Goal: Transaction & Acquisition: Purchase product/service

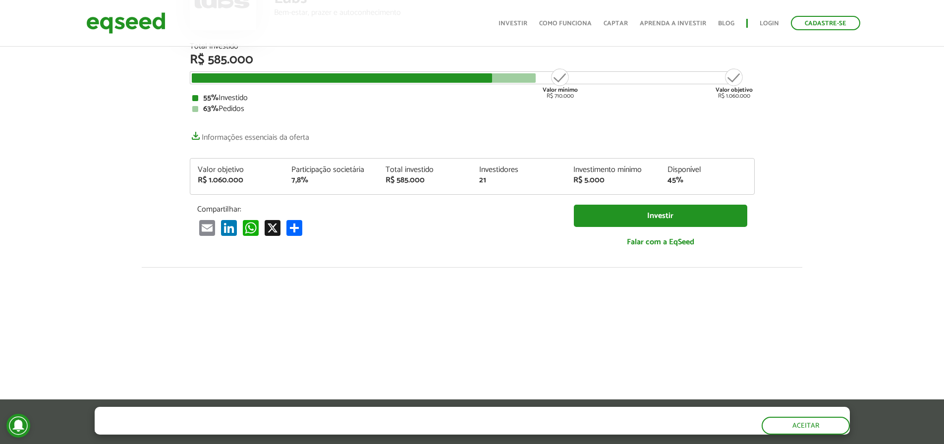
scroll to position [149, 0]
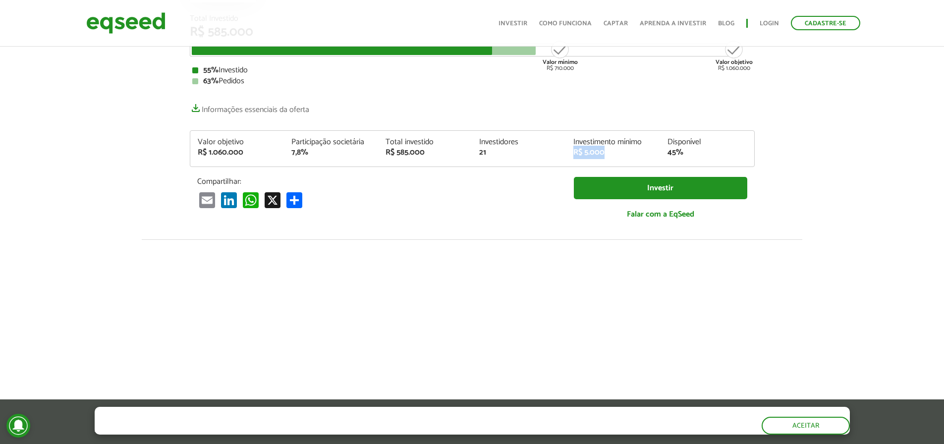
drag, startPoint x: 605, startPoint y: 155, endPoint x: 572, endPoint y: 157, distance: 33.7
click at [572, 157] on div "Investimento mínimo R$ 5.000" at bounding box center [613, 147] width 94 height 18
click at [527, 164] on div "Valor objetivo R$ 1.060.000 Participação societária 7,8% Total investido R$ 585…" at bounding box center [472, 152] width 564 height 28
drag, startPoint x: 500, startPoint y: 151, endPoint x: 607, endPoint y: 159, distance: 107.3
click at [607, 159] on div "Valor objetivo R$ 1.060.000 Participação societária 7,8% Total investido R$ 585…" at bounding box center [472, 152] width 564 height 28
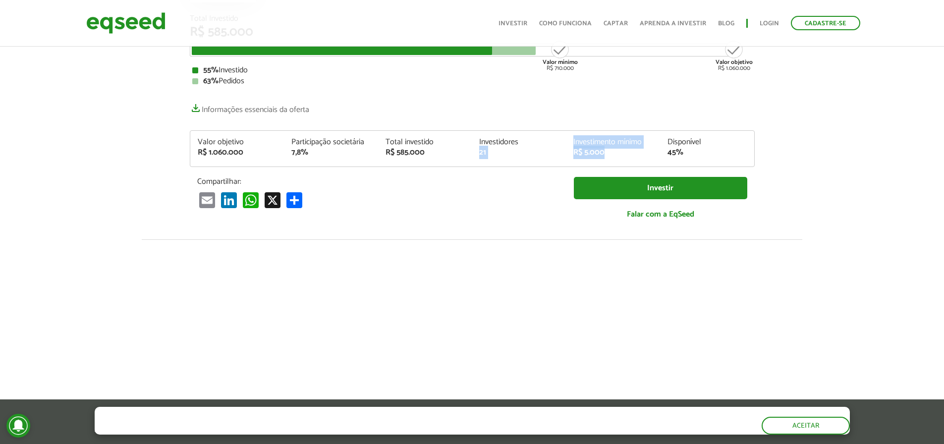
click at [613, 150] on div "R$ 5.000" at bounding box center [612, 153] width 79 height 8
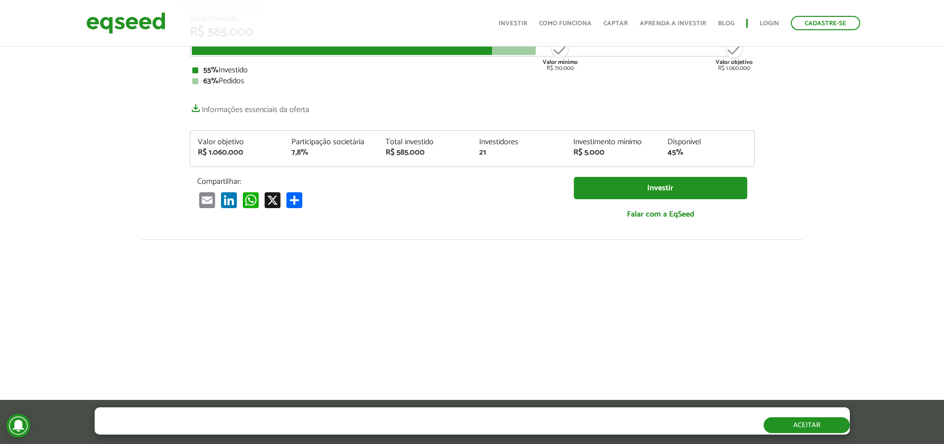
click at [810, 424] on button "Aceitar" at bounding box center [806, 425] width 86 height 16
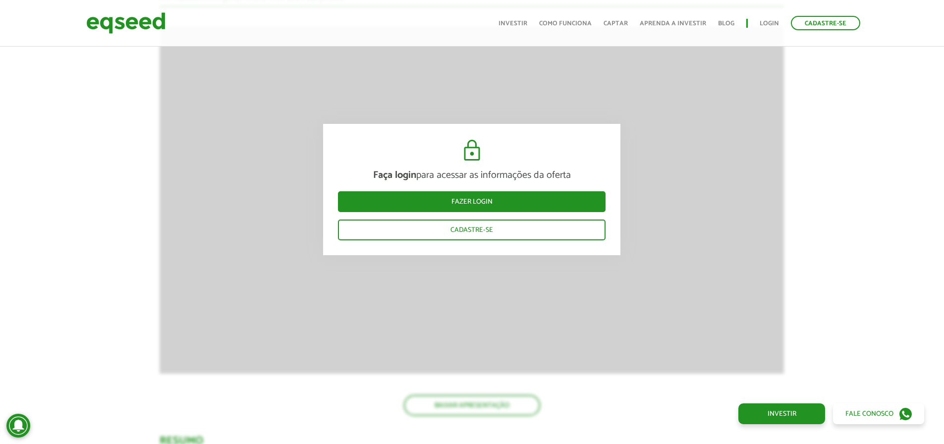
scroll to position [743, 0]
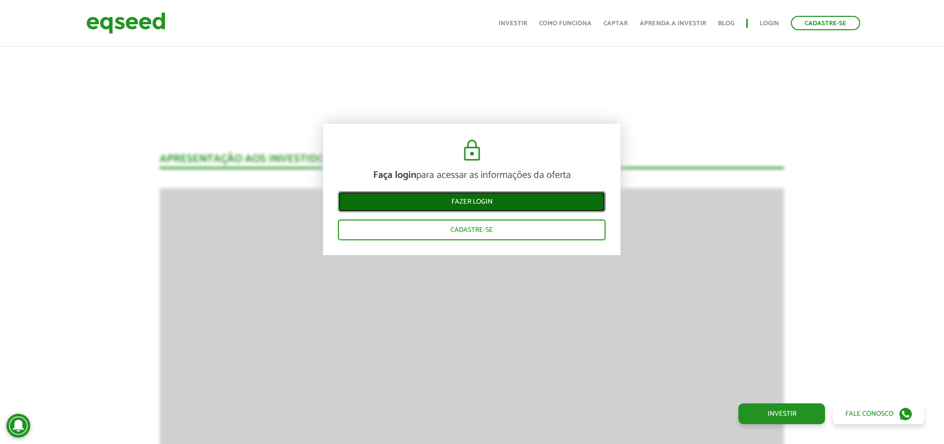
click at [497, 198] on link "Fazer login" at bounding box center [472, 201] width 268 height 21
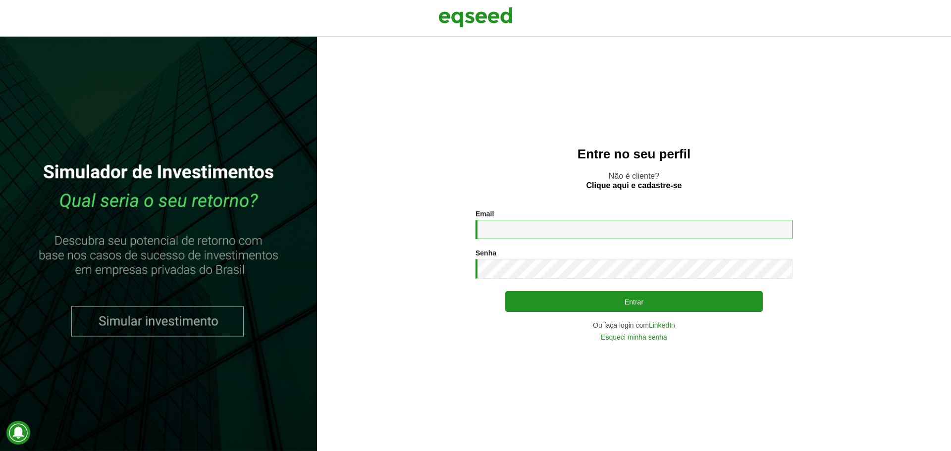
click at [509, 226] on input "Email *" at bounding box center [634, 229] width 317 height 19
type input "**********"
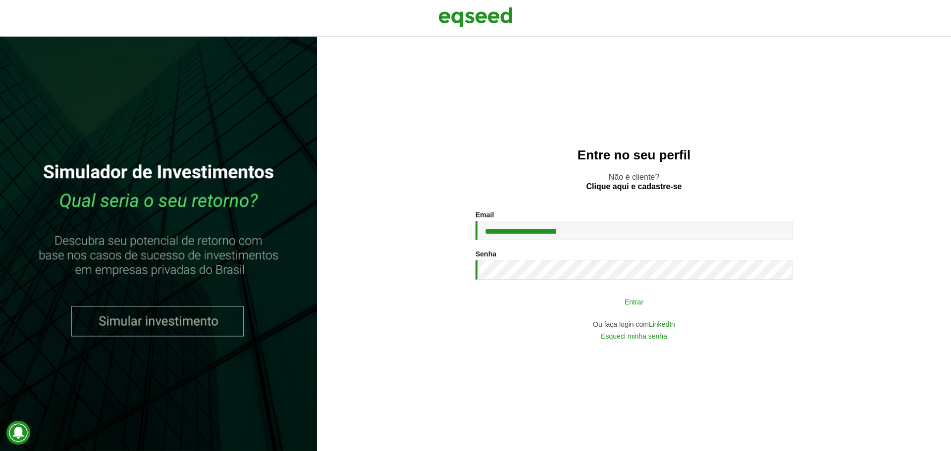
click at [598, 297] on button "Entrar" at bounding box center [634, 301] width 258 height 19
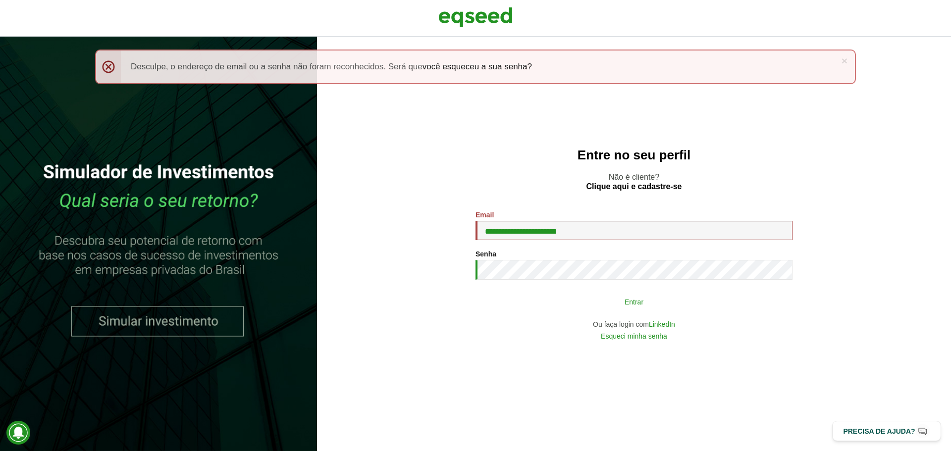
click at [614, 303] on button "Entrar" at bounding box center [634, 301] width 258 height 19
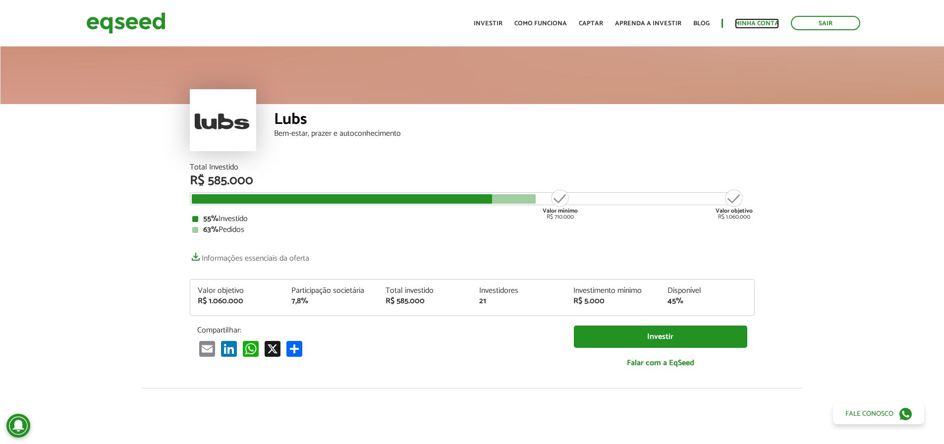
click at [756, 24] on link "Minha conta" at bounding box center [757, 23] width 44 height 6
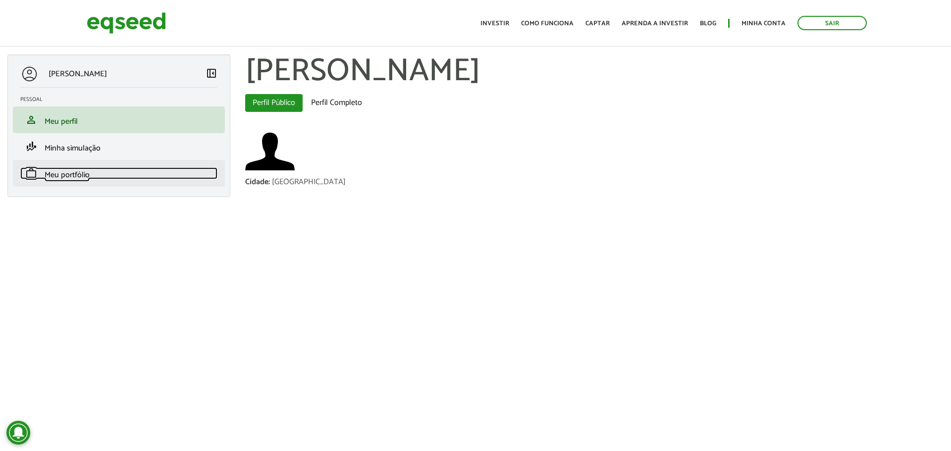
click at [71, 175] on span "Meu portfólio" at bounding box center [67, 174] width 45 height 13
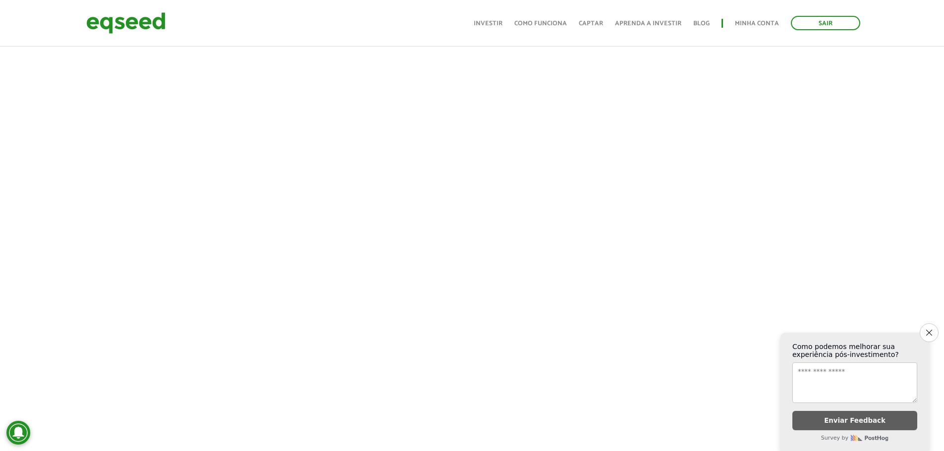
scroll to position [452, 0]
drag, startPoint x: 933, startPoint y: 329, endPoint x: 926, endPoint y: 329, distance: 6.4
click at [933, 329] on button "Close survey" at bounding box center [929, 333] width 19 height 19
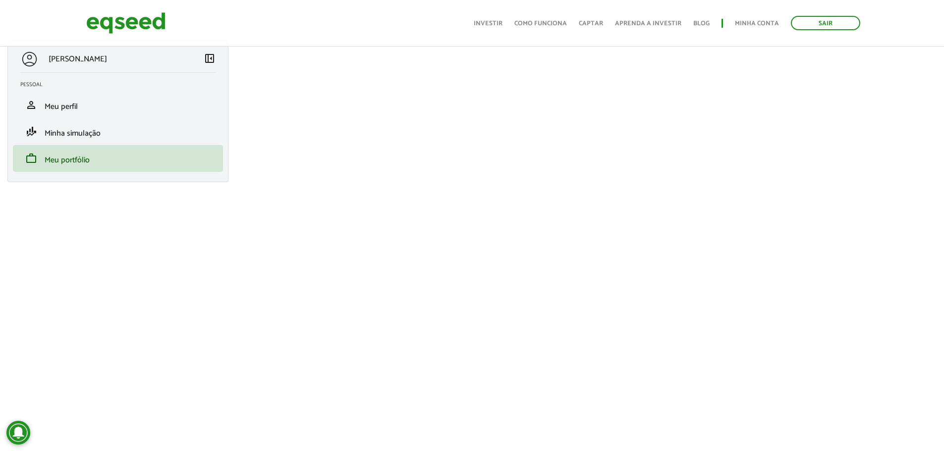
scroll to position [6, 0]
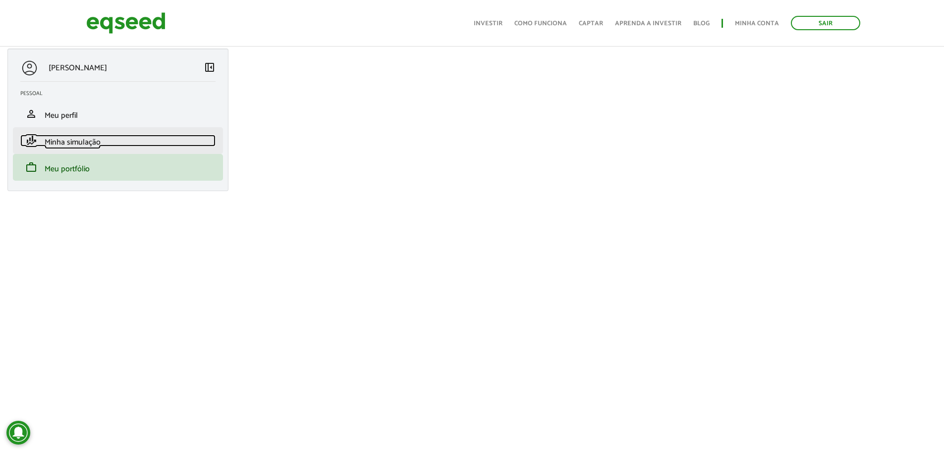
click at [58, 143] on span "Minha simulação" at bounding box center [73, 142] width 56 height 13
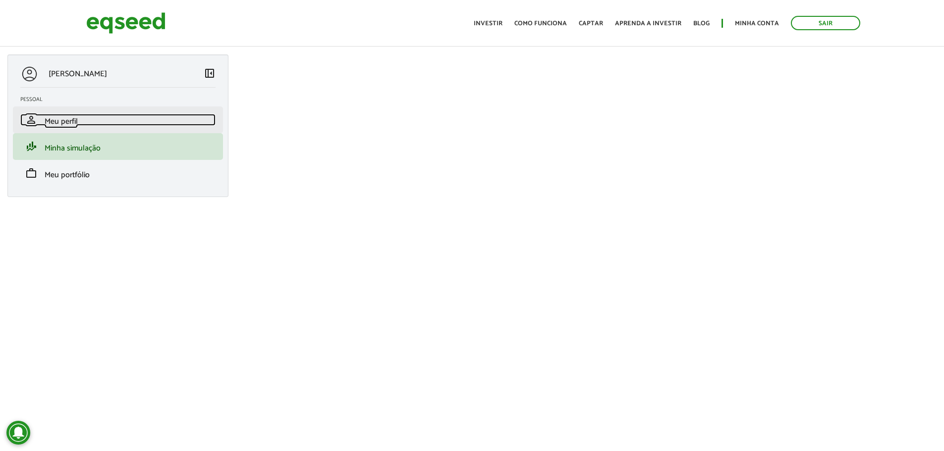
click at [50, 123] on span "Meu perfil" at bounding box center [61, 121] width 33 height 13
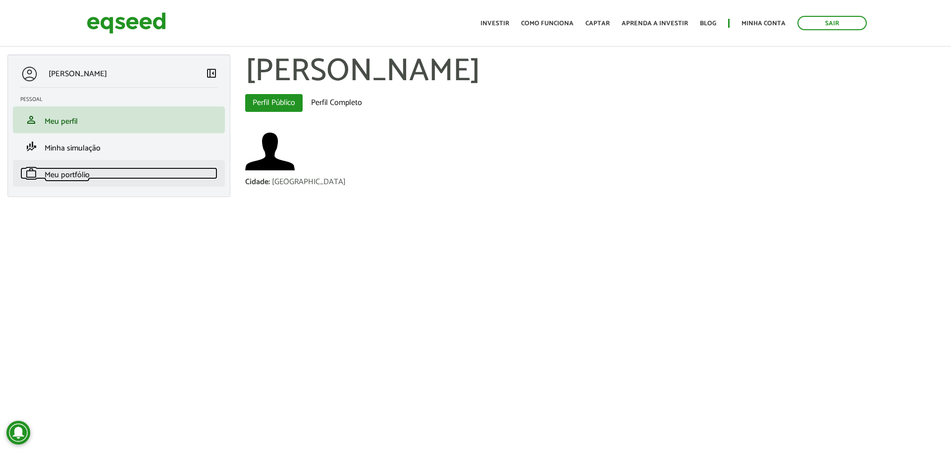
click at [90, 173] on link "work Meu portfólio" at bounding box center [118, 173] width 197 height 12
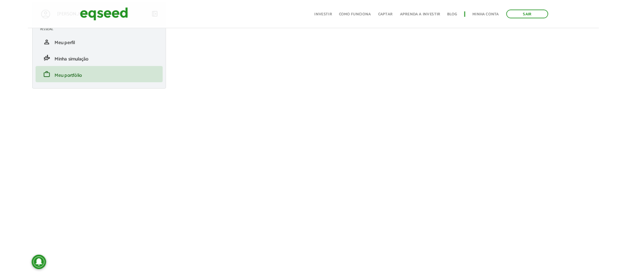
scroll to position [50, 0]
